Goal: Task Accomplishment & Management: Manage account settings

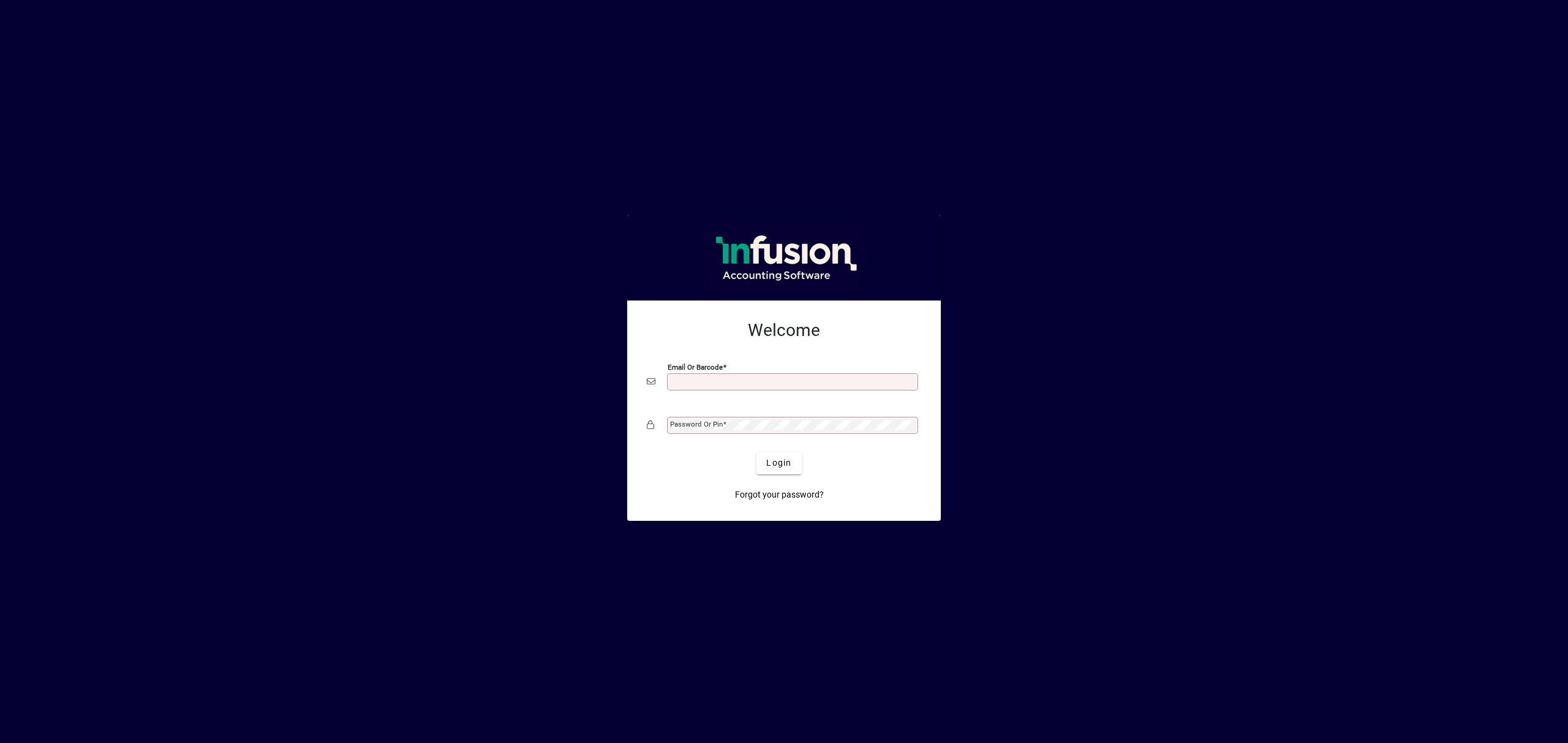
click at [708, 383] on input "Email or Barcode" at bounding box center [794, 382] width 247 height 10
type input "**********"
click at [757, 452] on button "Login" at bounding box center [779, 463] width 45 height 22
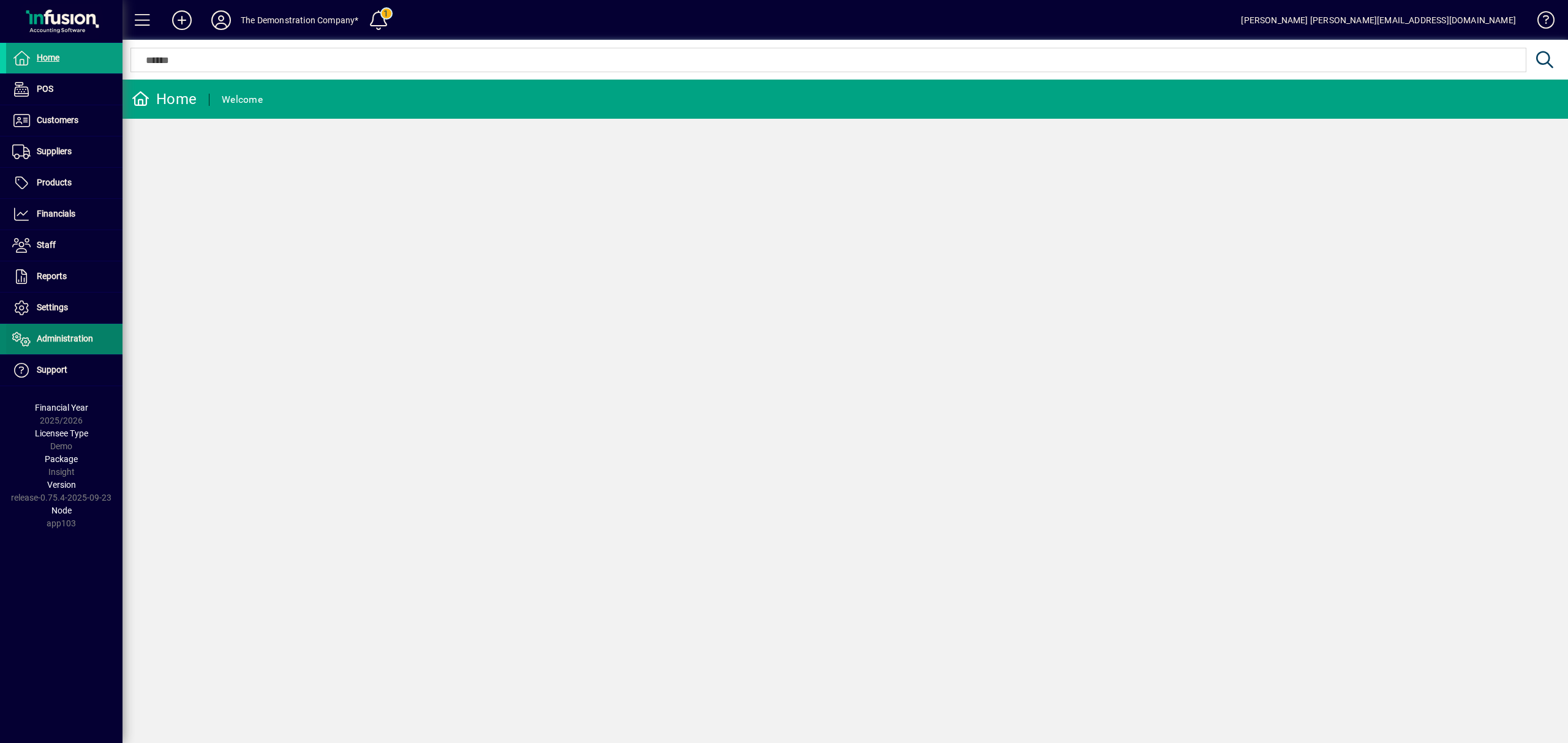
click at [76, 343] on span "Administration" at bounding box center [65, 338] width 56 height 10
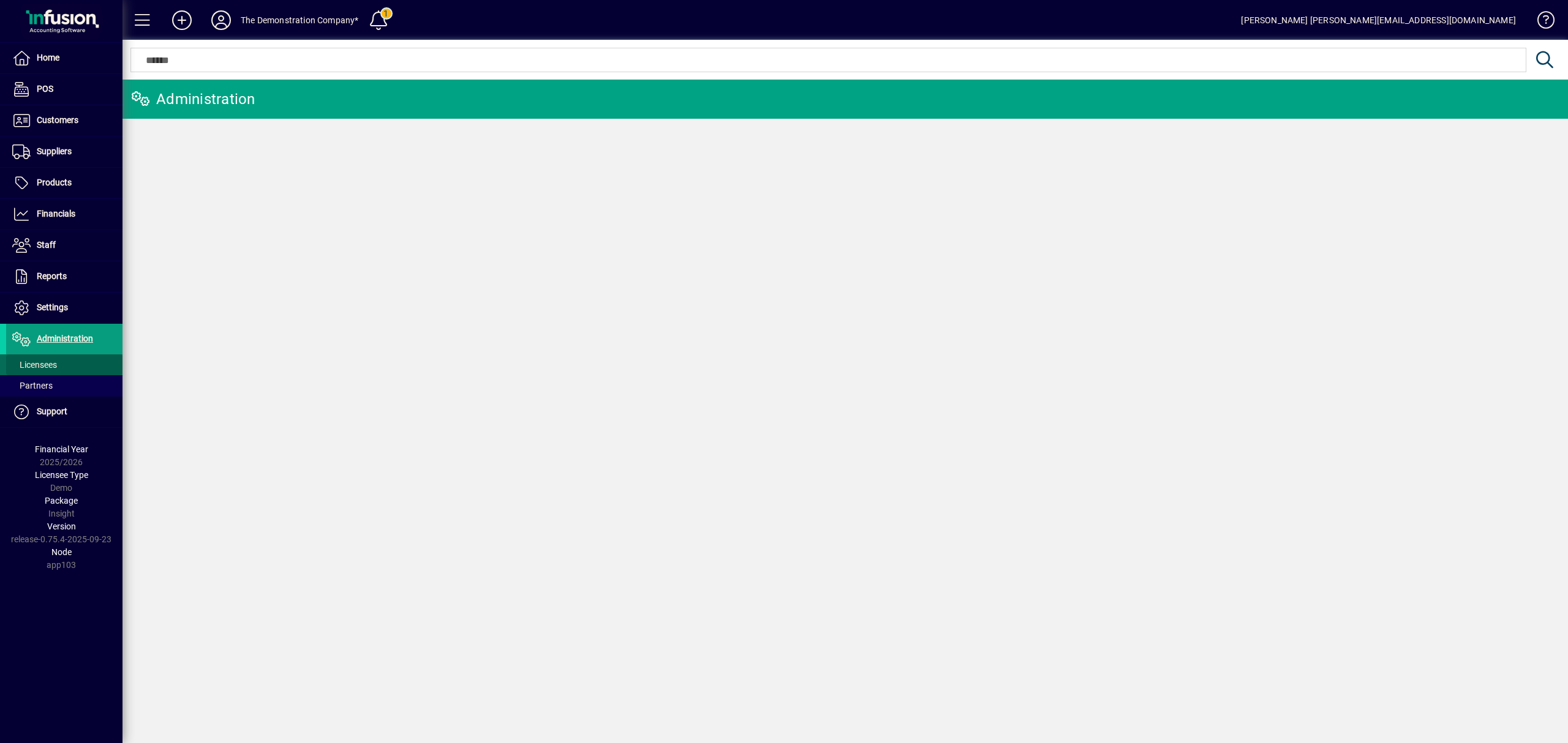
click at [47, 361] on span "Licensees" at bounding box center [35, 365] width 45 height 10
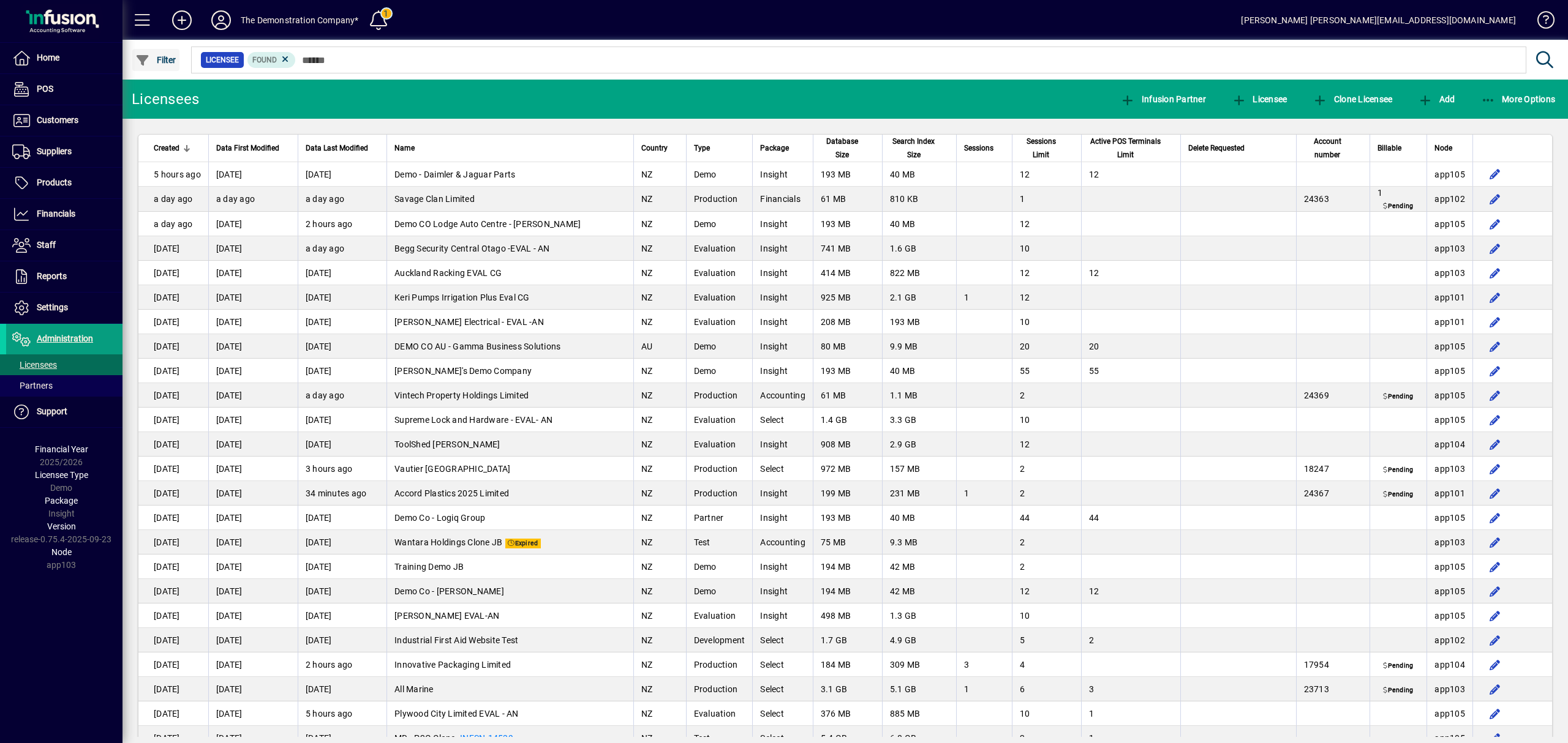
click at [166, 61] on span "Filter" at bounding box center [156, 60] width 41 height 10
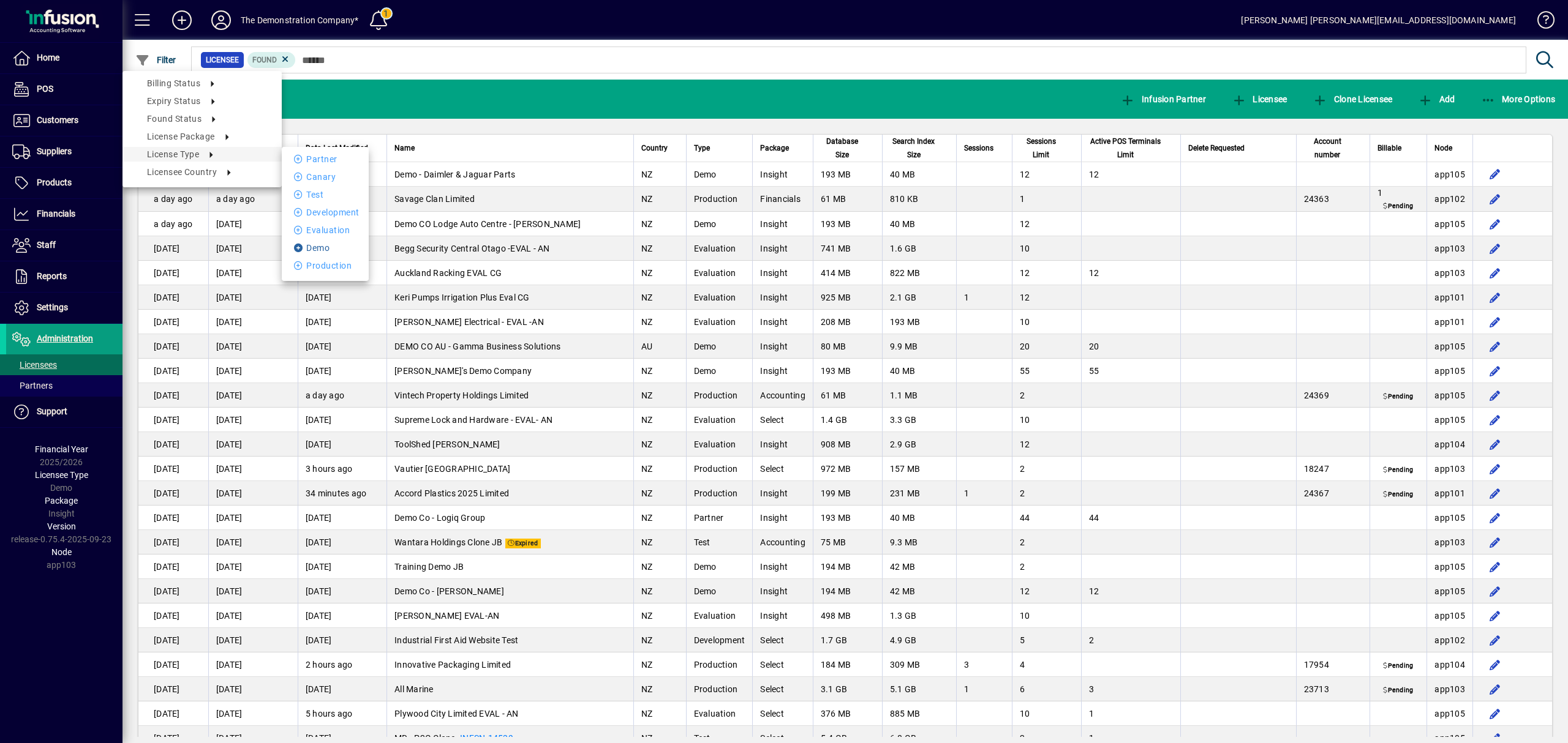
click at [334, 245] on li "Demo" at bounding box center [325, 247] width 87 height 15
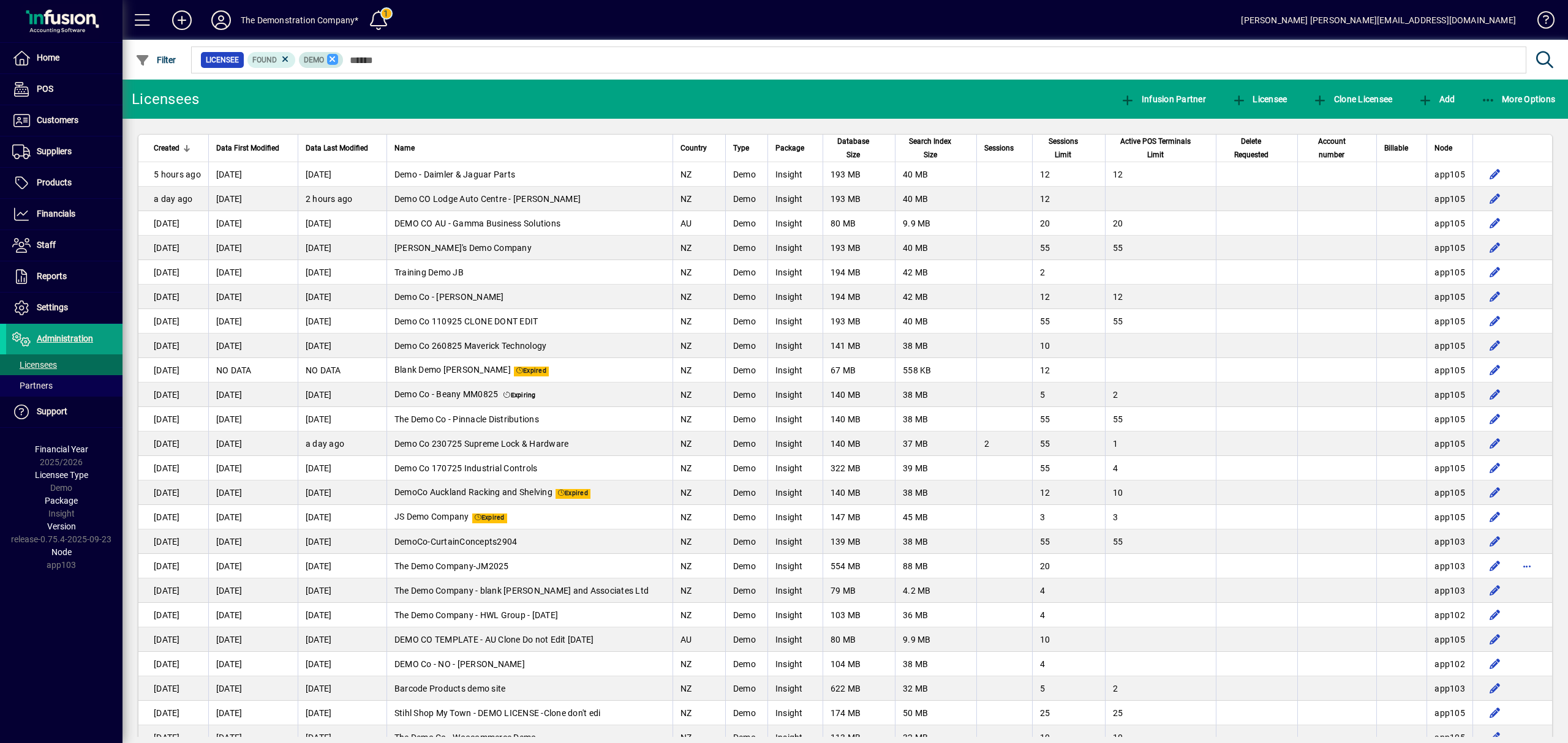
click at [327, 62] on icon at bounding box center [332, 58] width 11 height 11
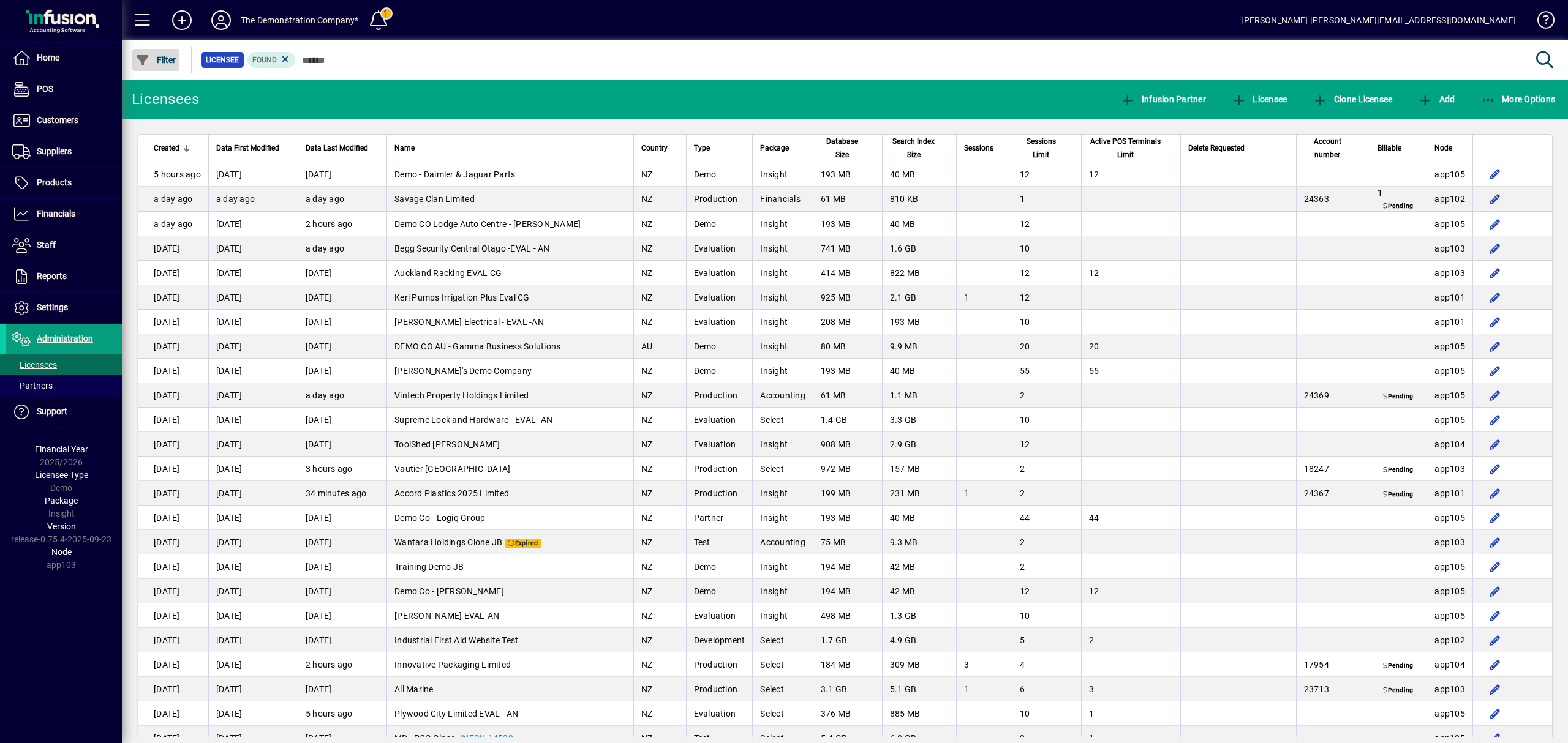
click at [172, 55] on span "Filter" at bounding box center [156, 60] width 41 height 10
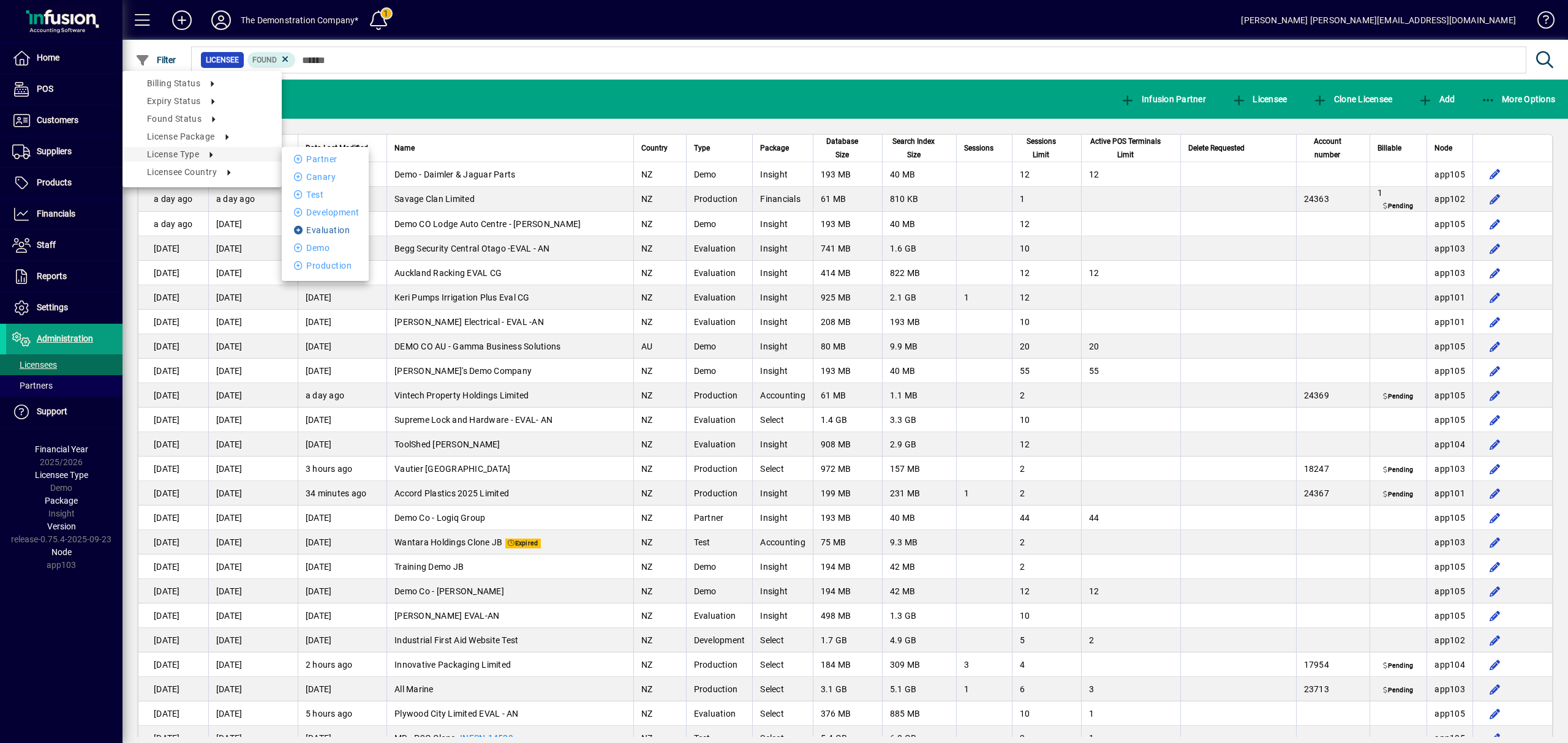
click at [341, 227] on li "Evaluation" at bounding box center [325, 230] width 87 height 15
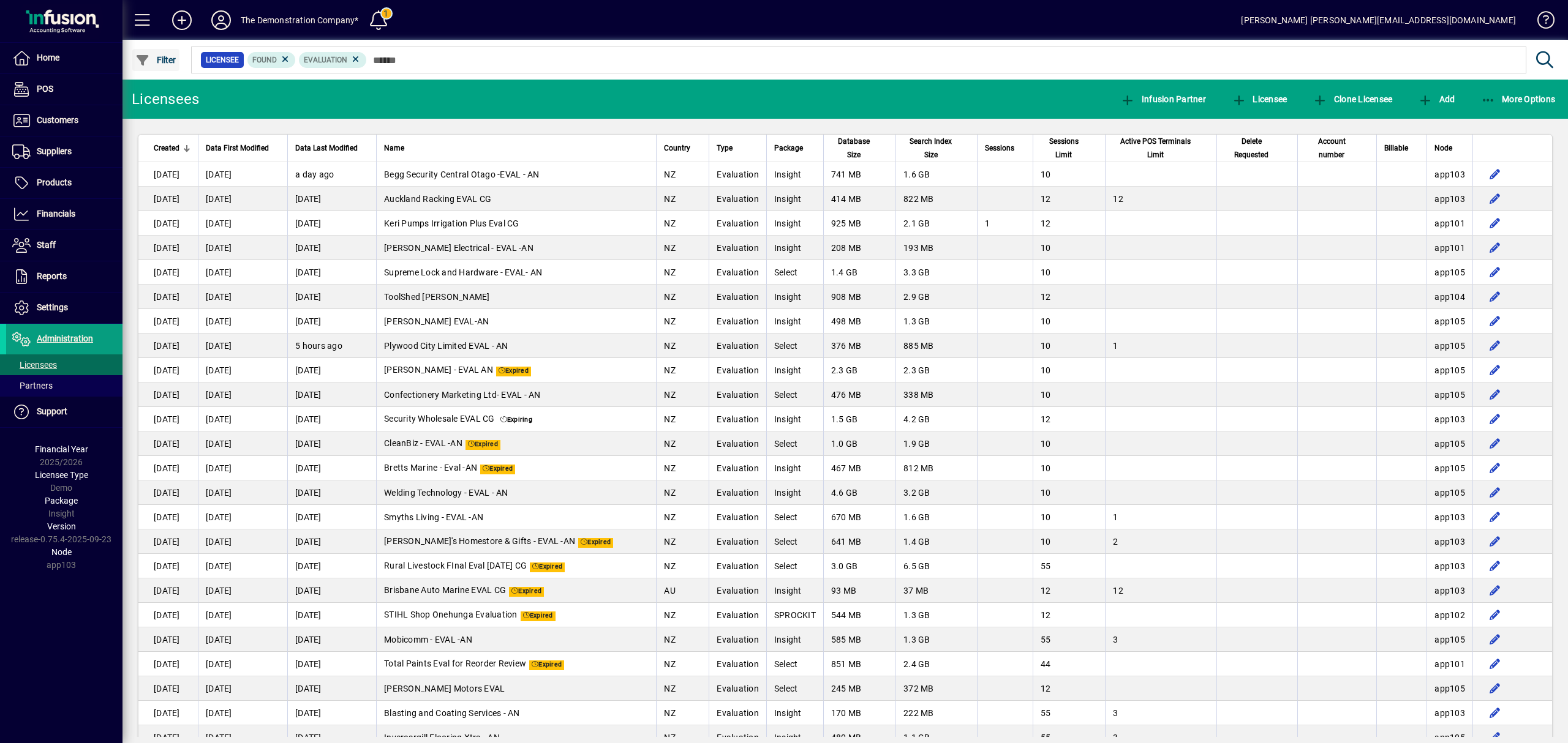
click at [173, 60] on span "Filter" at bounding box center [156, 60] width 41 height 10
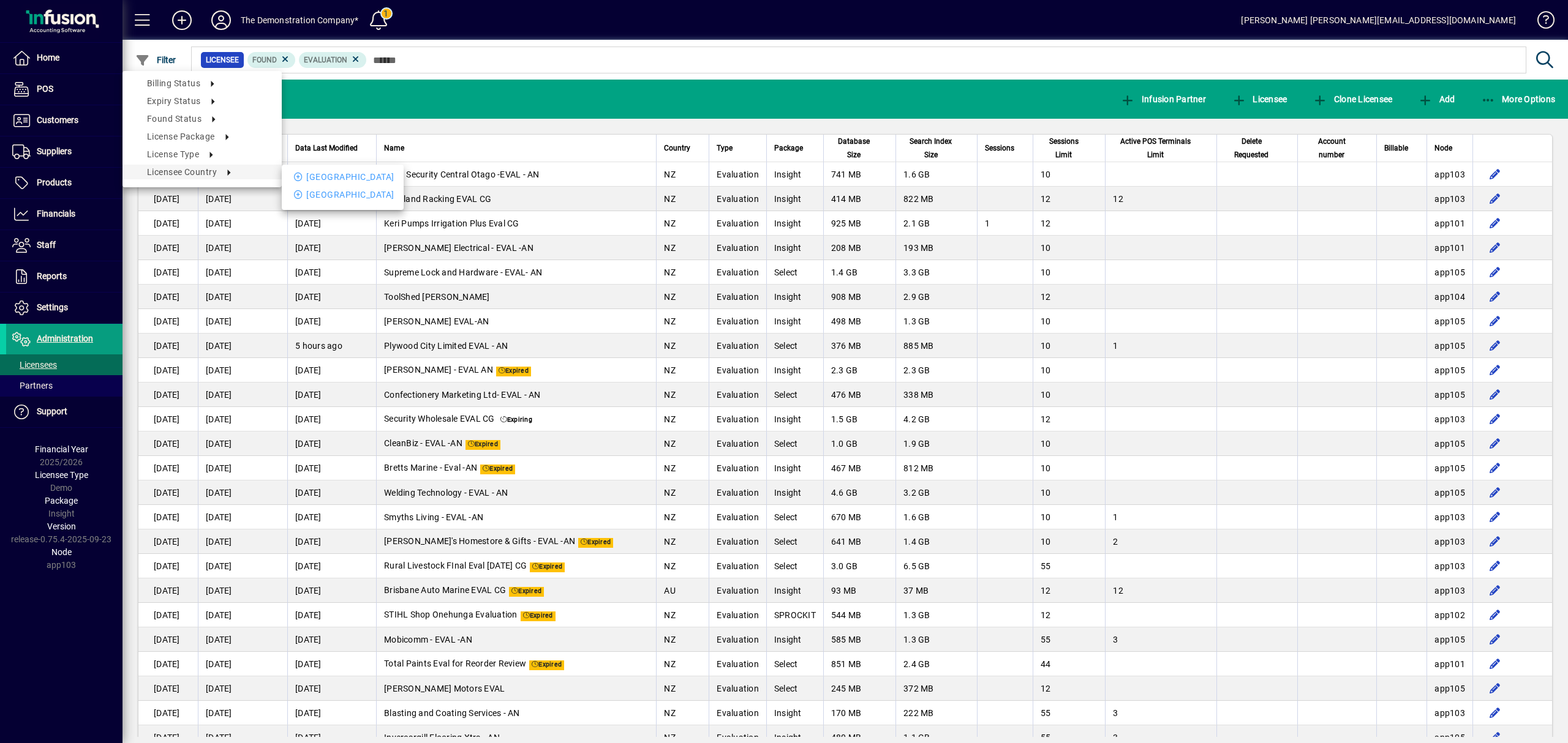
click at [613, 384] on div at bounding box center [784, 372] width 1568 height 743
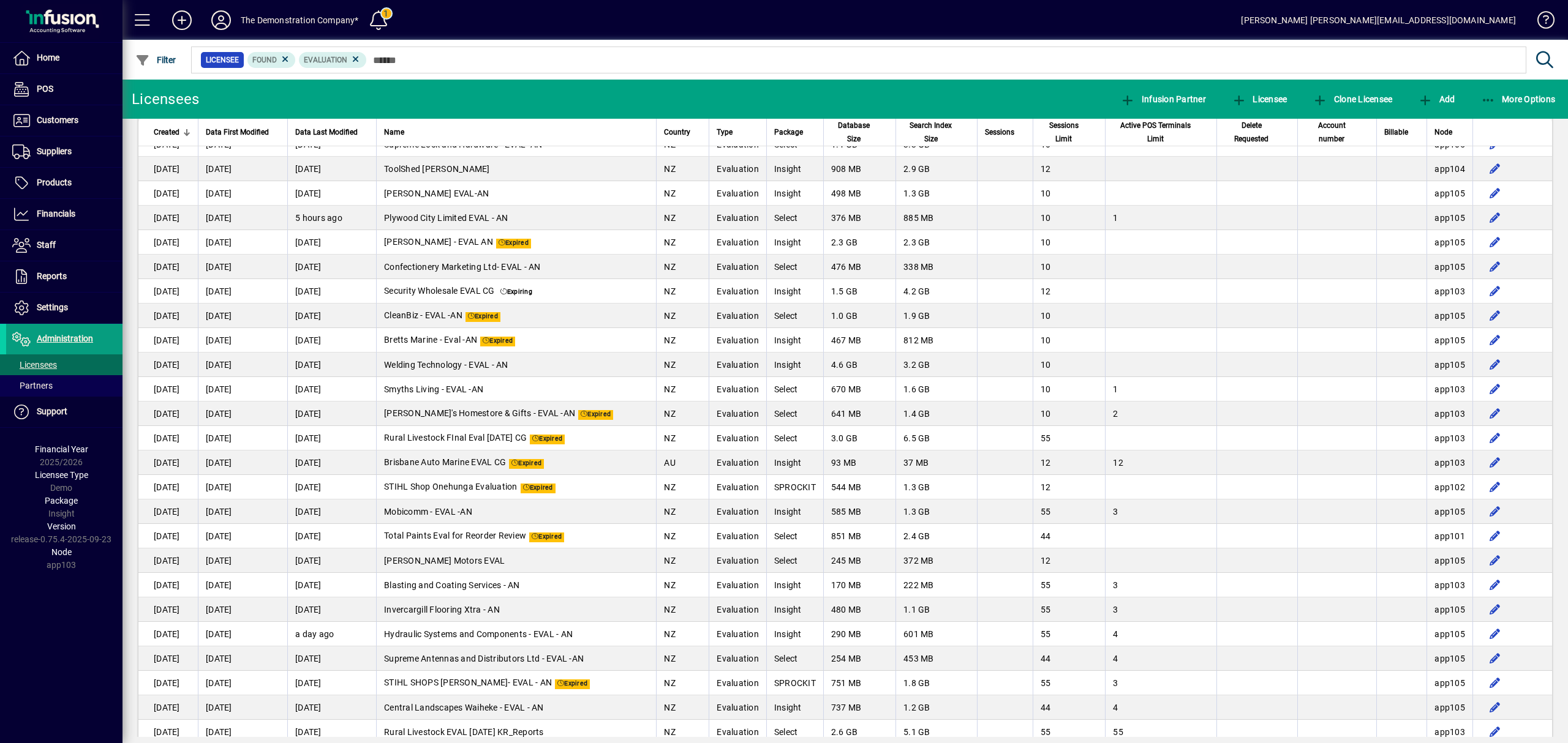
scroll to position [396, 0]
